Goal: Information Seeking & Learning: Learn about a topic

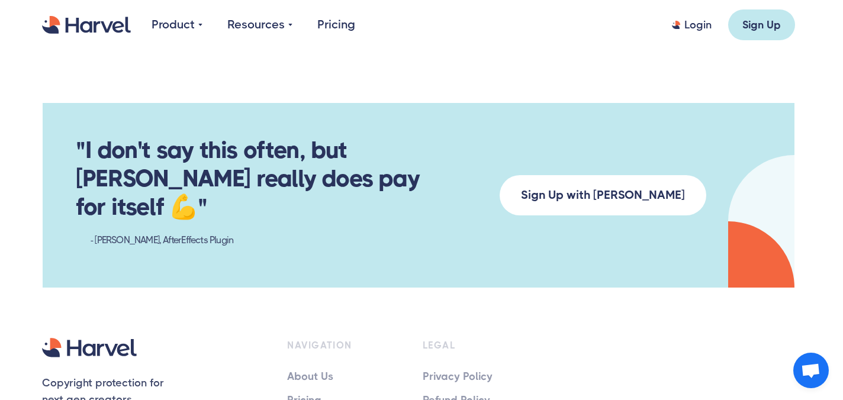
scroll to position [2125, 3]
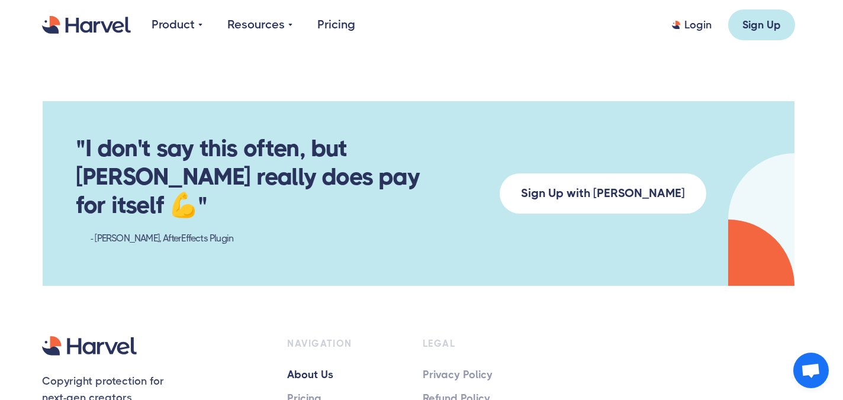
click at [317, 366] on link "About Us" at bounding box center [338, 374] width 102 height 17
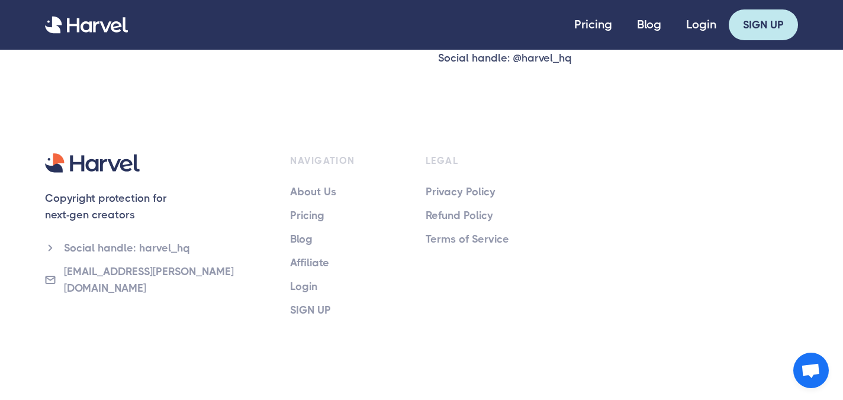
scroll to position [270, 0]
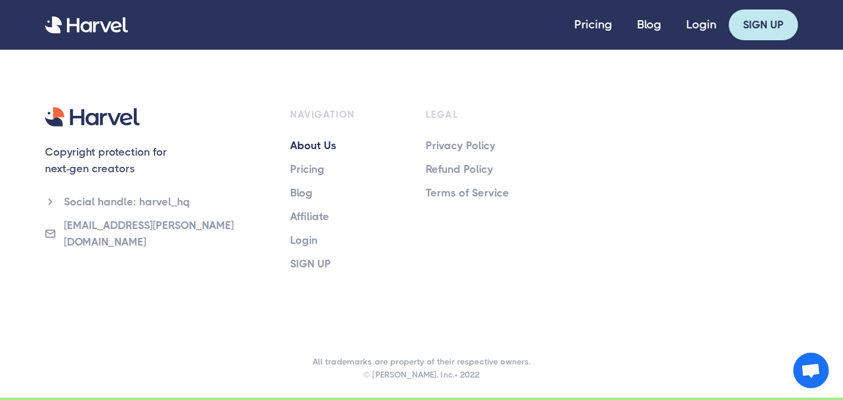
click at [321, 144] on link "About Us" at bounding box center [341, 145] width 102 height 17
